Goal: Information Seeking & Learning: Learn about a topic

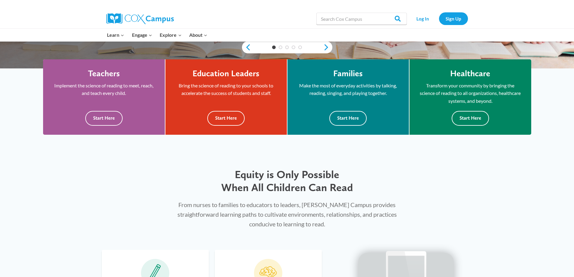
scroll to position [30, 0]
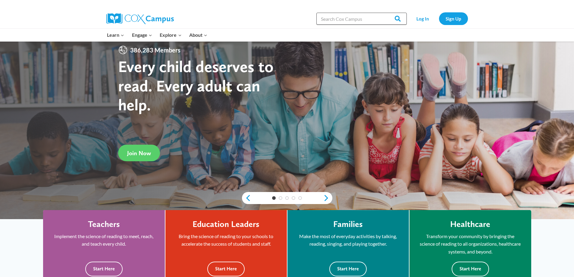
click at [329, 18] on input "Search in https://coxcampus.org/" at bounding box center [361, 19] width 90 height 12
type input "Dyslexia"
click at [383, 13] on input "Search" at bounding box center [394, 19] width 23 height 12
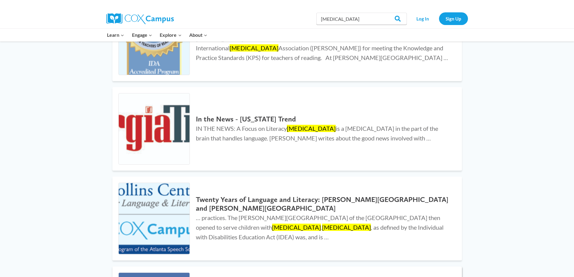
scroll to position [60, 0]
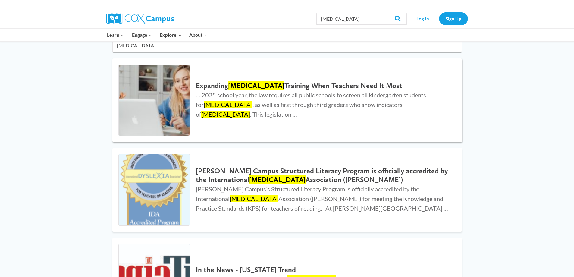
click at [170, 95] on img at bounding box center [154, 100] width 71 height 71
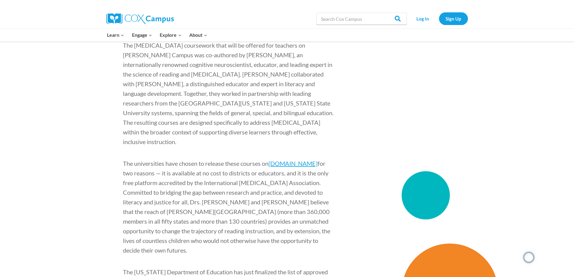
scroll to position [723, 0]
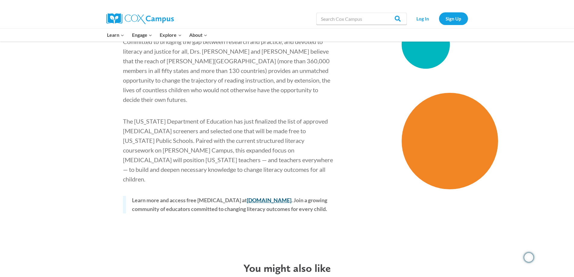
click at [256, 197] on link "coxcampus.org" at bounding box center [269, 200] width 45 height 7
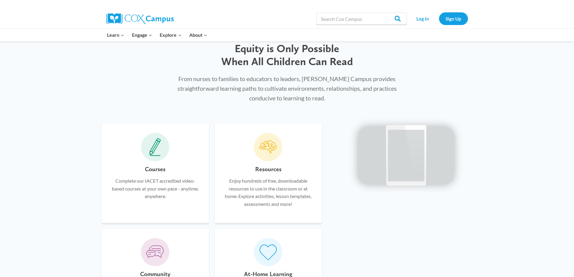
scroll to position [361, 0]
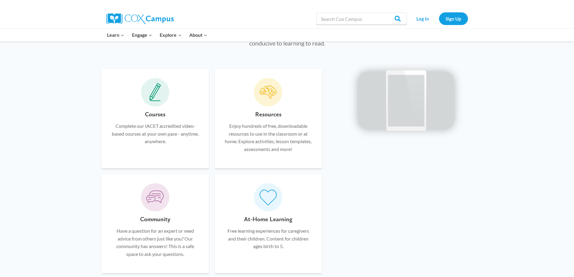
click at [154, 93] on icon at bounding box center [154, 91] width 7 height 11
click at [157, 140] on p "Complete our IACET accredited video-based courses at your own pace - anytime, a…" at bounding box center [155, 133] width 89 height 23
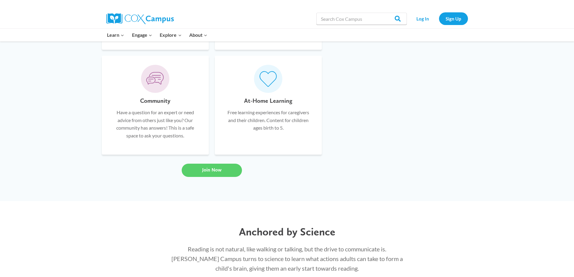
scroll to position [482, 0]
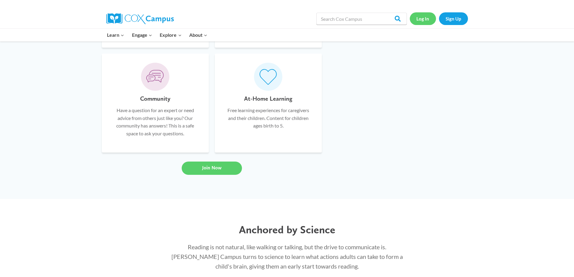
click at [423, 17] on link "Log In" at bounding box center [422, 18] width 26 height 12
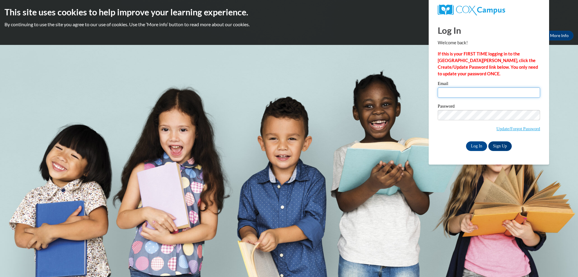
click at [447, 92] on input "Email" at bounding box center [489, 92] width 102 height 10
type input "Alayna.Siemonsma@misd.org"
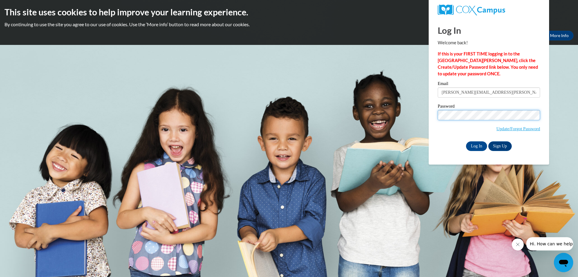
click at [466, 141] on input "Log In" at bounding box center [476, 146] width 21 height 10
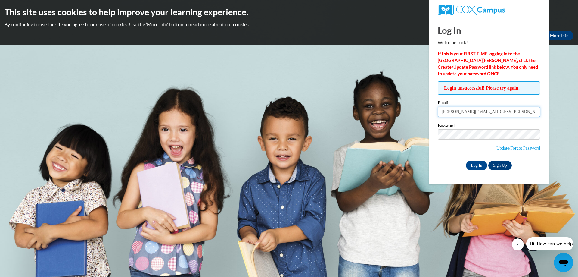
click at [509, 113] on input "Alayna.Siemonsma@misd.org" at bounding box center [489, 112] width 102 height 10
drag, startPoint x: 509, startPoint y: 113, endPoint x: 417, endPoint y: 112, distance: 91.8
click at [417, 112] on body "This site uses cookies to help improve your learning experience. By continuing …" at bounding box center [289, 138] width 578 height 277
type input "Siemonsma4@gmail.com"
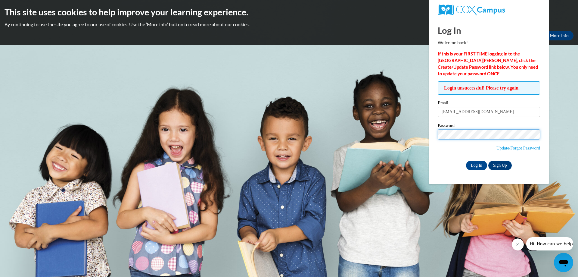
click at [466, 160] on input "Log In" at bounding box center [476, 165] width 21 height 10
click at [499, 148] on link "Update/Forgot Password" at bounding box center [518, 147] width 44 height 5
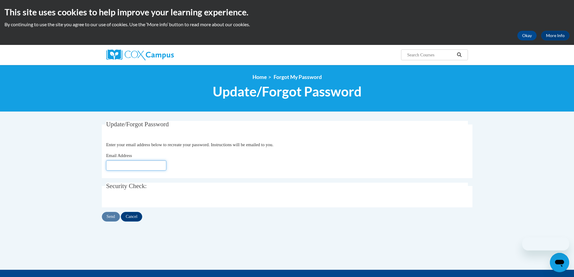
click at [125, 163] on input "Email Address" at bounding box center [136, 165] width 60 height 10
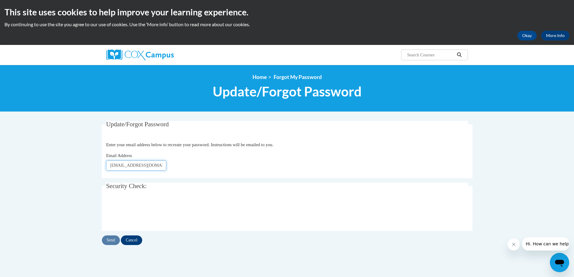
type input "Siemonsma4@gmail.com"
click at [109, 239] on input "Send" at bounding box center [111, 240] width 18 height 10
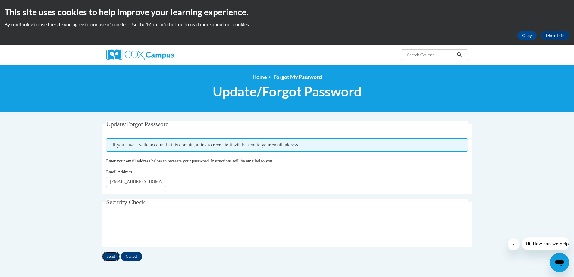
click at [109, 257] on input "Send" at bounding box center [111, 256] width 18 height 10
click at [527, 36] on button "Okay" at bounding box center [526, 36] width 19 height 10
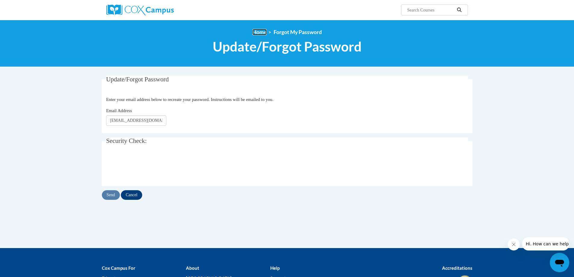
click at [259, 30] on link "Home" at bounding box center [259, 32] width 14 height 6
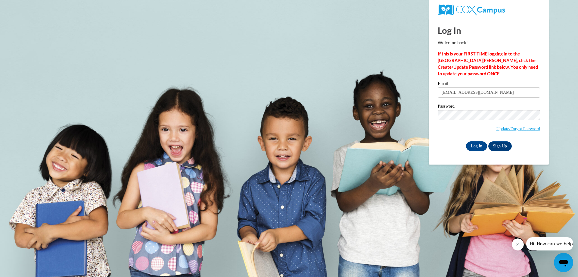
type input "Siemonsma4@gmail.com"
click at [466, 141] on input "Log In" at bounding box center [476, 146] width 21 height 10
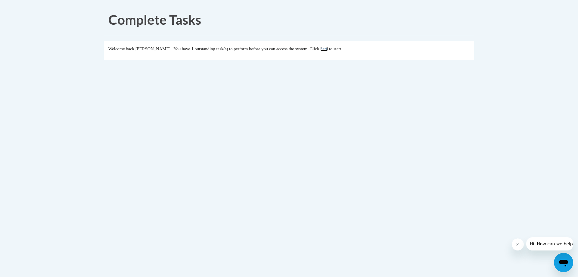
click at [328, 51] on link "here" at bounding box center [324, 48] width 8 height 5
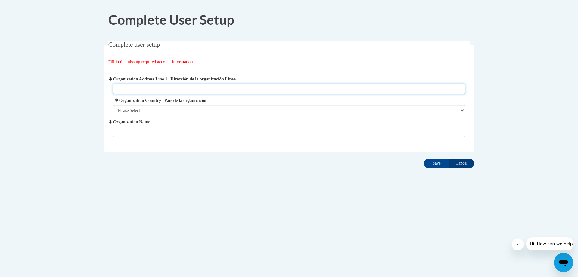
click at [135, 88] on input "Organization Address Line 1 | Dirección de la organización Línea 1" at bounding box center [289, 89] width 353 height 10
type input "[STREET_ADDRESS][PERSON_NAME]"
type input "[PERSON_NAME] ISD ESC"
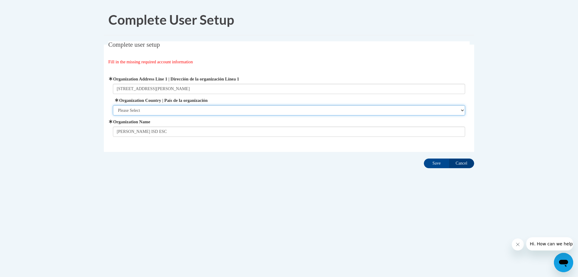
click at [132, 110] on select "Please Select [GEOGRAPHIC_DATA] | [GEOGRAPHIC_DATA] Outside of [GEOGRAPHIC_DATA…" at bounding box center [289, 110] width 353 height 10
select select "ad49bcad-a171-4b2e-b99c-48b446064914"
click at [113, 105] on select "Please Select [GEOGRAPHIC_DATA] | [GEOGRAPHIC_DATA] Outside of [GEOGRAPHIC_DATA…" at bounding box center [289, 110] width 353 height 10
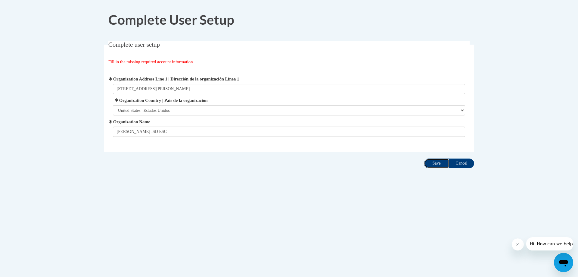
click at [434, 163] on input "Save" at bounding box center [436, 163] width 25 height 10
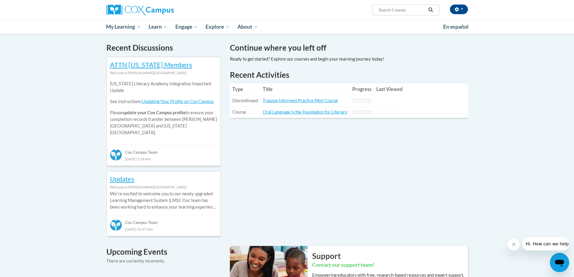
scroll to position [181, 0]
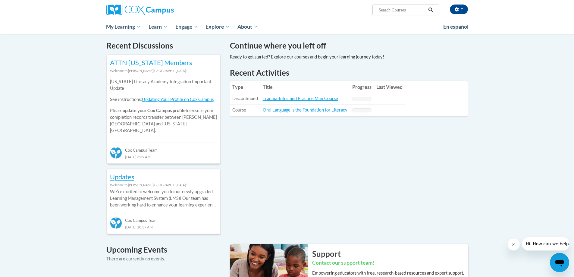
click at [385, 11] on input "Search..." at bounding box center [402, 9] width 48 height 7
type input "[MEDICAL_DATA]"
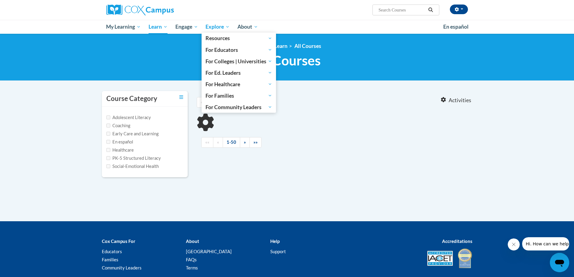
type input "[MEDICAL_DATA]"
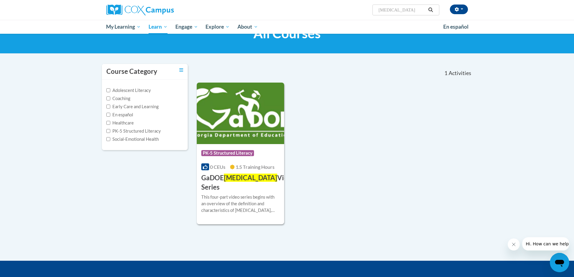
scroll to position [60, 0]
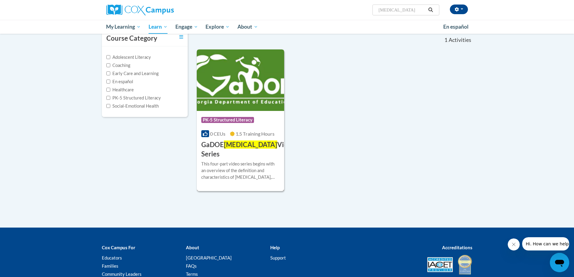
click at [238, 87] on img at bounding box center [241, 79] width 88 height 61
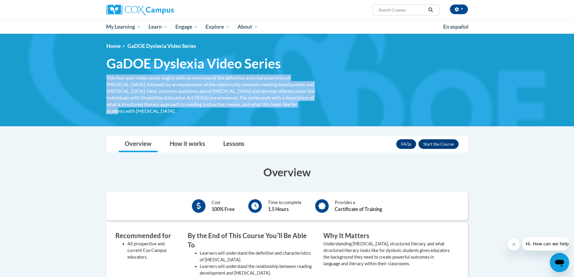
drag, startPoint x: 294, startPoint y: 107, endPoint x: 101, endPoint y: 78, distance: 195.9
click at [101, 78] on div "<en>Home</en><fr>Accueil</fr><de>Zuhause</de><it>Casa</it><es>Casa</es><pt>Casa…" at bounding box center [286, 80] width 379 height 74
copy div "This four-part video series begins with an overview of the definition and chara…"
